Goal: Communication & Community: Participate in discussion

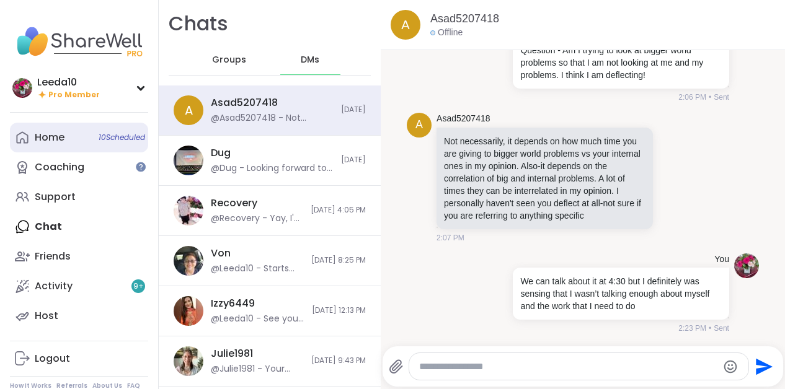
click at [53, 130] on link "Home 10 Scheduled" at bounding box center [79, 138] width 138 height 30
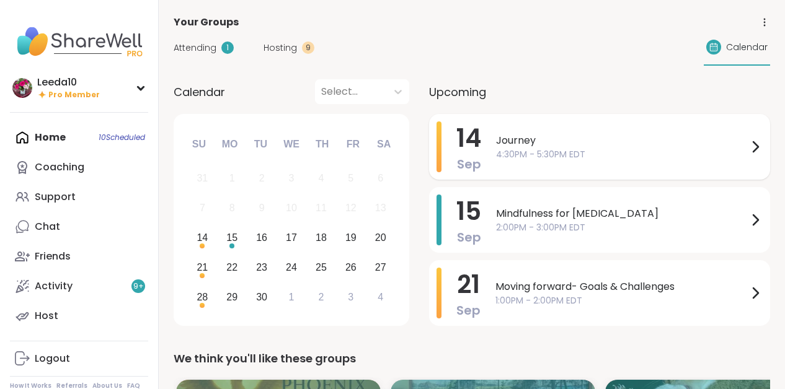
click at [564, 141] on span "Journey" at bounding box center [622, 140] width 252 height 15
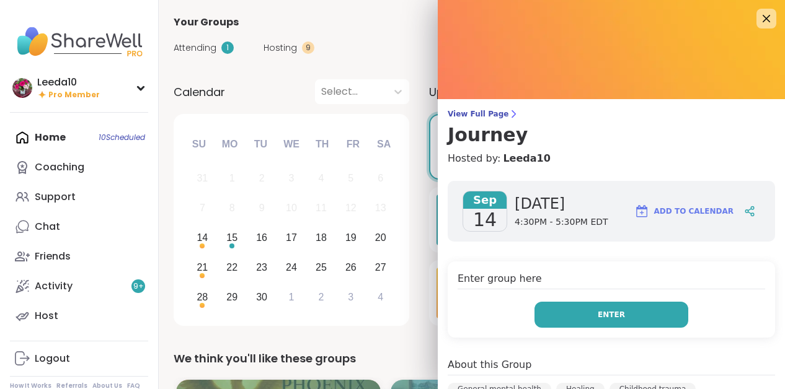
click at [572, 314] on button "Enter" at bounding box center [611, 315] width 154 height 26
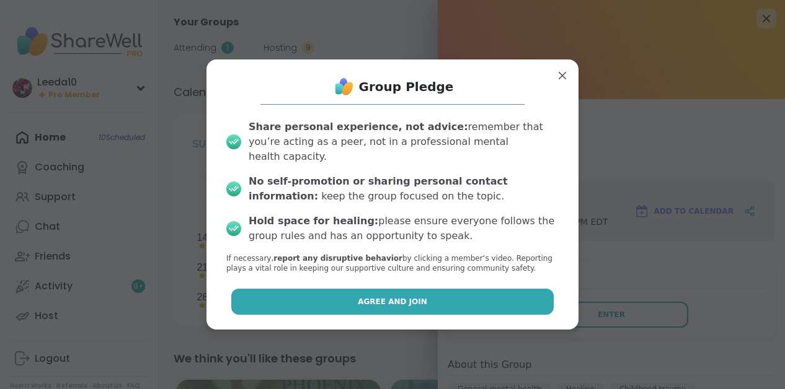
click at [486, 293] on button "Agree and Join" at bounding box center [392, 302] width 323 height 26
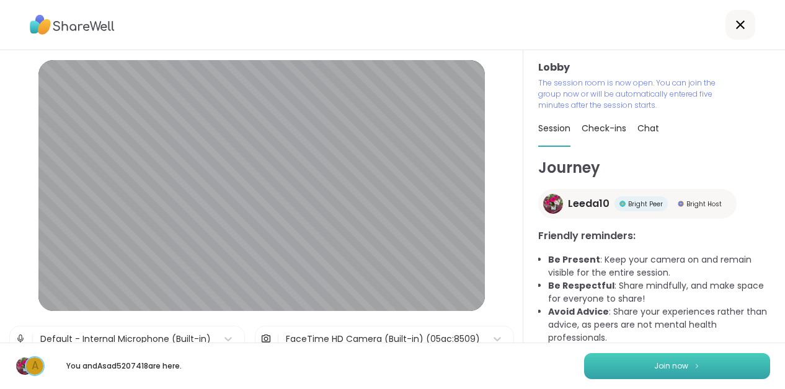
click at [647, 361] on button "Join now" at bounding box center [677, 366] width 186 height 26
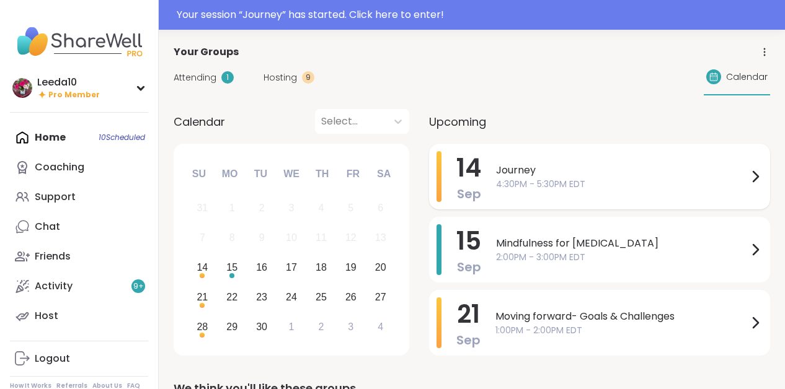
click at [549, 195] on div "Journey 4:30PM - 5:30PM EDT" at bounding box center [629, 176] width 267 height 51
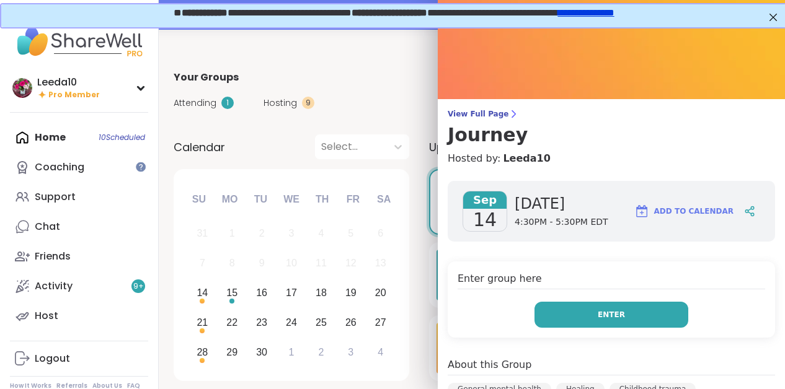
click at [581, 312] on button "Enter" at bounding box center [611, 315] width 154 height 26
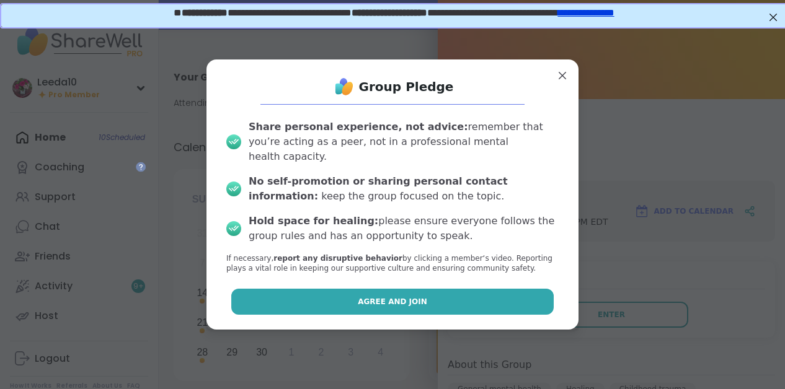
click at [475, 298] on button "Agree and Join" at bounding box center [392, 302] width 323 height 26
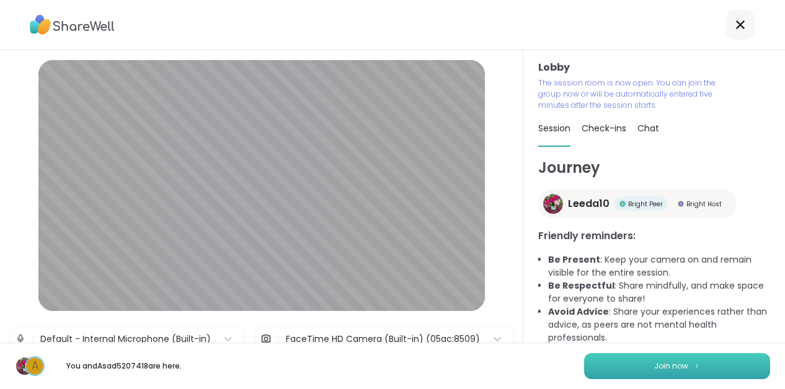
click at [650, 368] on button "Join now" at bounding box center [677, 366] width 186 height 26
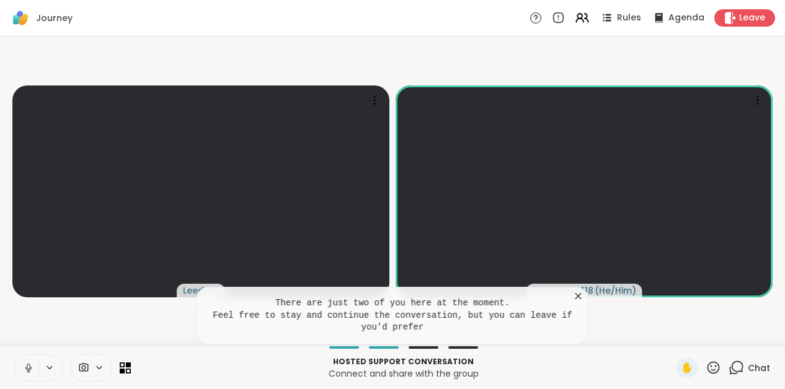
click at [578, 299] on icon at bounding box center [578, 296] width 12 height 12
